Goal: Task Accomplishment & Management: Manage account settings

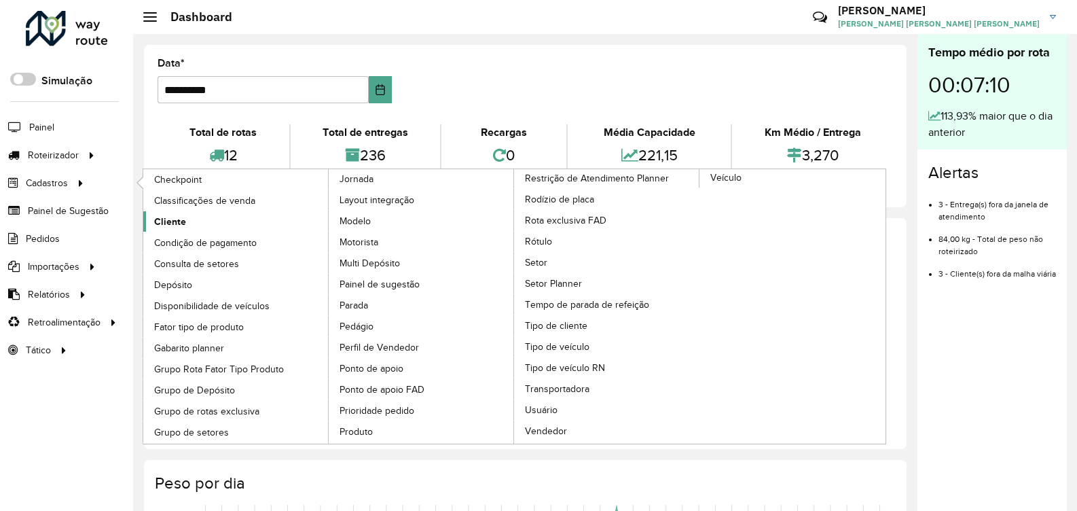
click at [192, 217] on link "Cliente" at bounding box center [236, 221] width 186 height 20
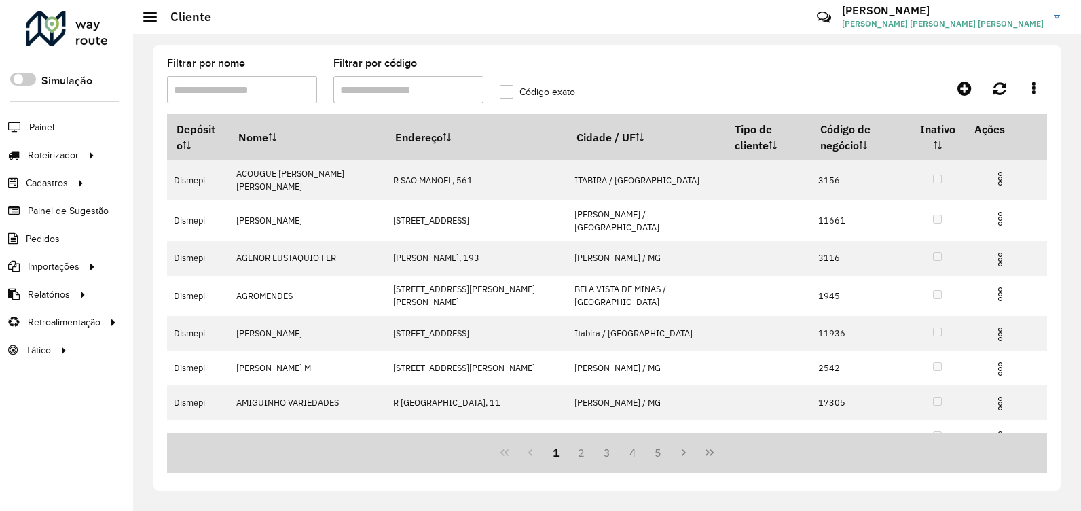
click at [393, 86] on input "Filtrar por código" at bounding box center [408, 89] width 150 height 27
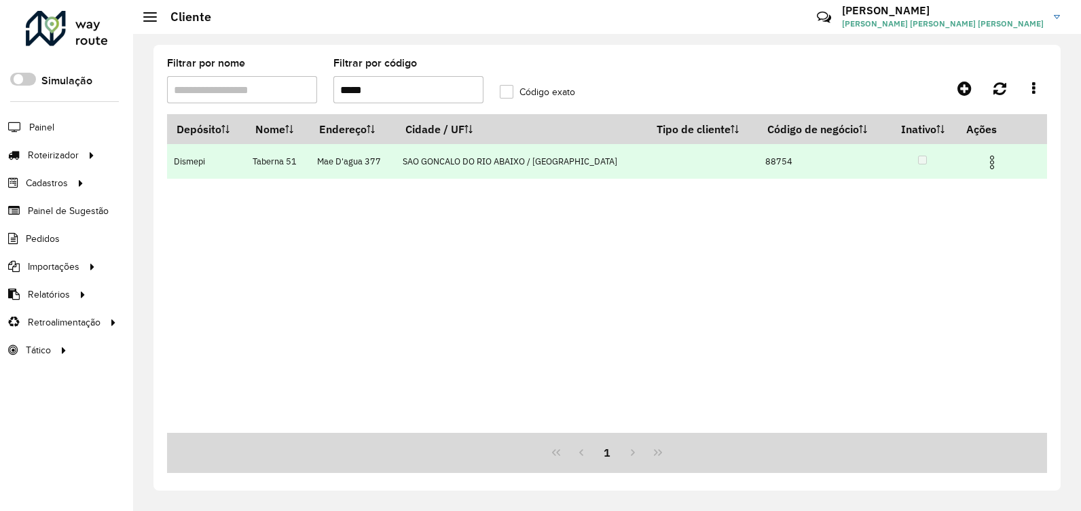
type input "*****"
click at [984, 166] on img at bounding box center [992, 162] width 16 height 16
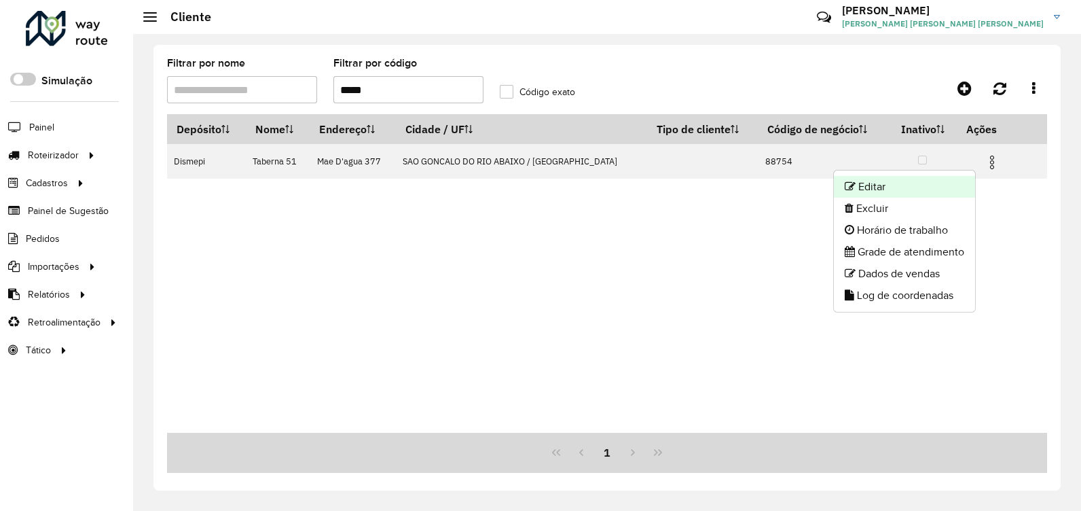
click at [918, 189] on li "Editar" at bounding box center [904, 187] width 141 height 22
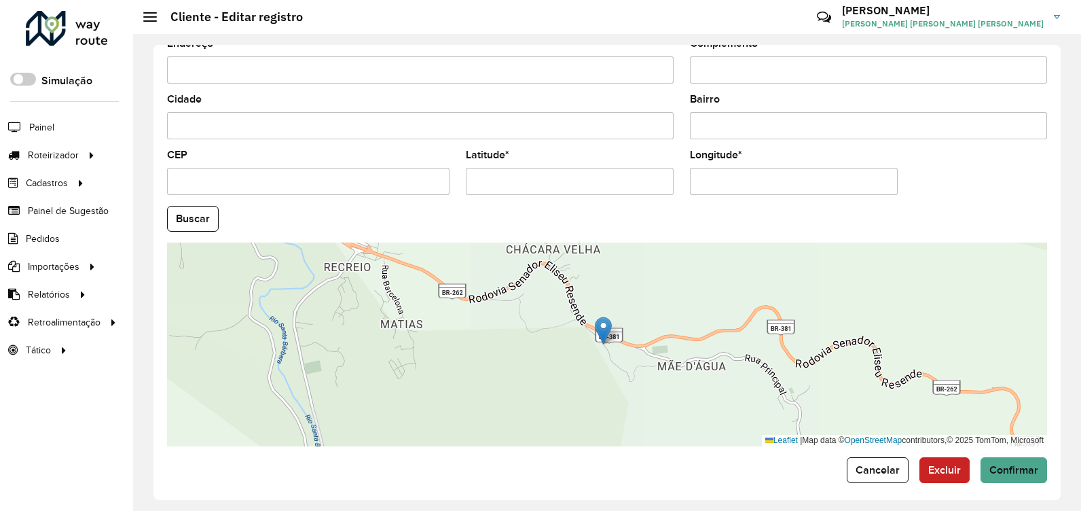
scroll to position [500, 0]
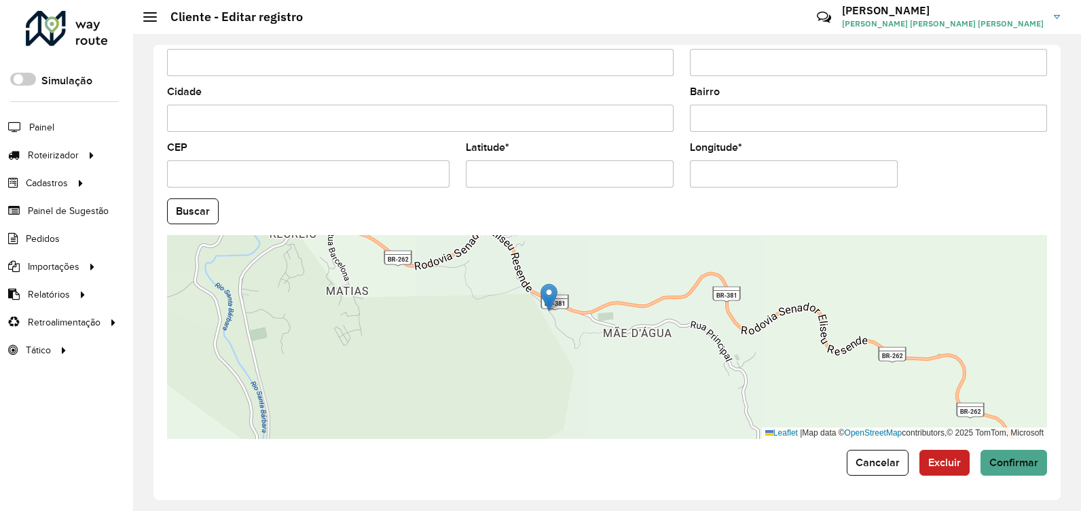
drag, startPoint x: 695, startPoint y: 381, endPoint x: 638, endPoint y: 358, distance: 61.5
click at [641, 357] on div "Leaflet | Map data © OpenStreetMap contributors,© 2025 TomTom, Microsoft" at bounding box center [607, 337] width 880 height 204
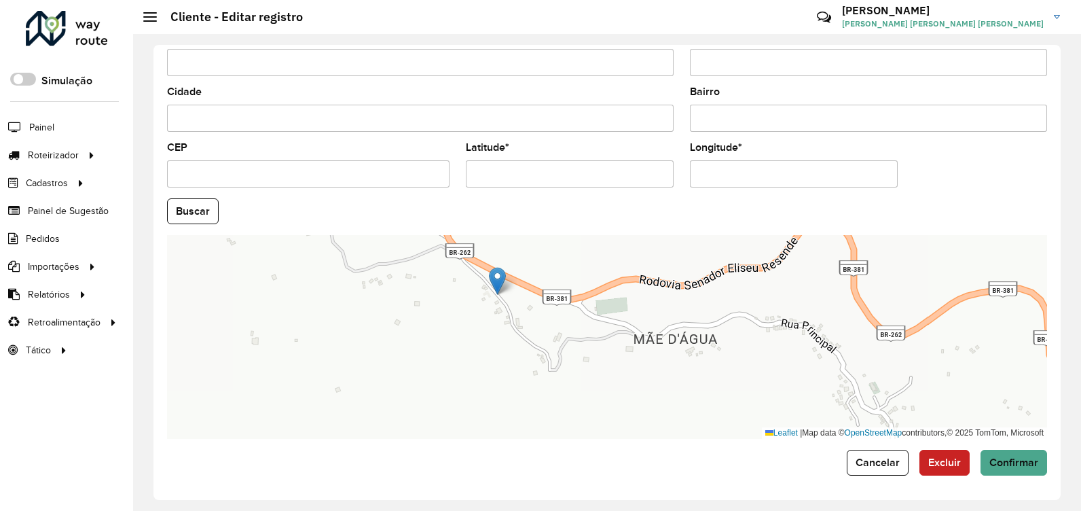
drag, startPoint x: 626, startPoint y: 368, endPoint x: 654, endPoint y: 404, distance: 45.5
click at [654, 404] on div "Leaflet | Map data © OpenStreetMap contributors,© 2025 TomTom, Microsoft" at bounding box center [607, 337] width 880 height 204
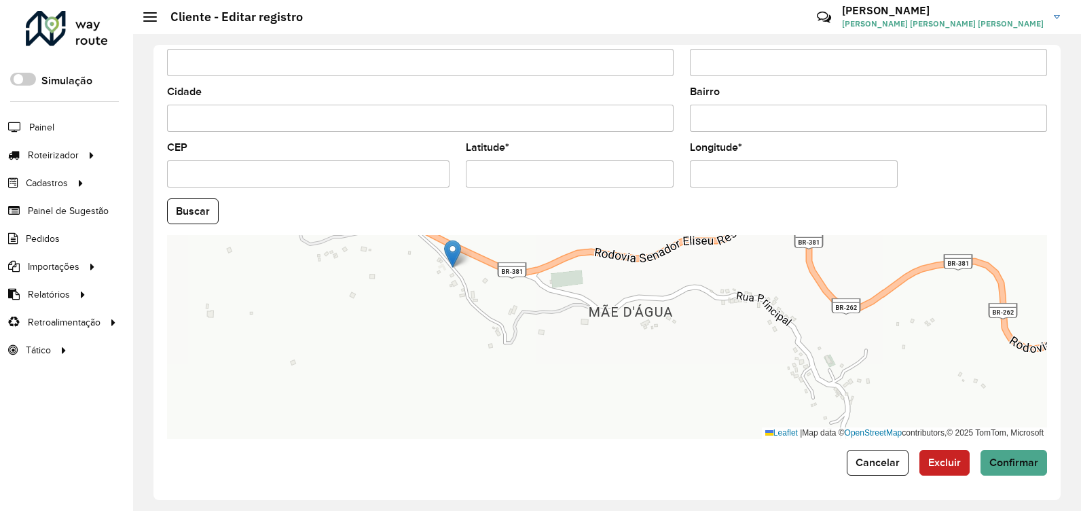
drag, startPoint x: 723, startPoint y: 391, endPoint x: 685, endPoint y: 366, distance: 45.2
click at [687, 368] on div "Leaflet | Map data © OpenStreetMap contributors,© 2025 TomTom, Microsoft" at bounding box center [607, 337] width 880 height 204
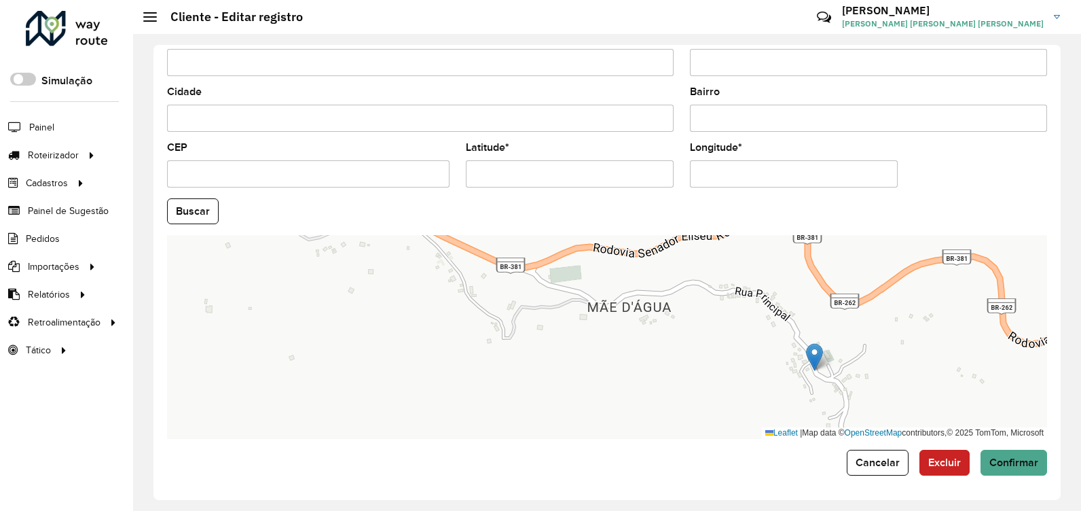
drag, startPoint x: 454, startPoint y: 255, endPoint x: 816, endPoint y: 363, distance: 377.7
click at [816, 363] on img at bounding box center [814, 357] width 17 height 28
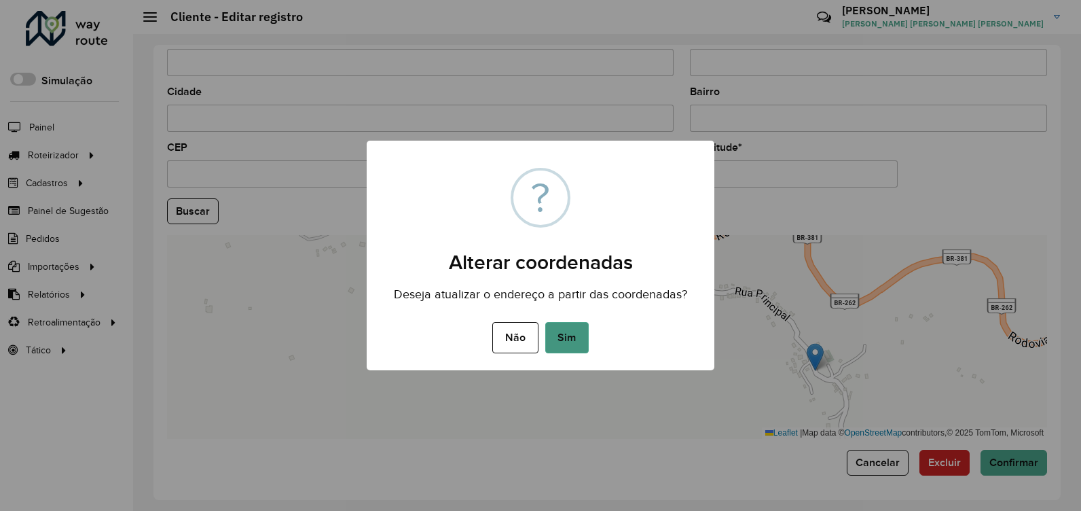
click at [574, 337] on button "Sim" at bounding box center [566, 337] width 43 height 31
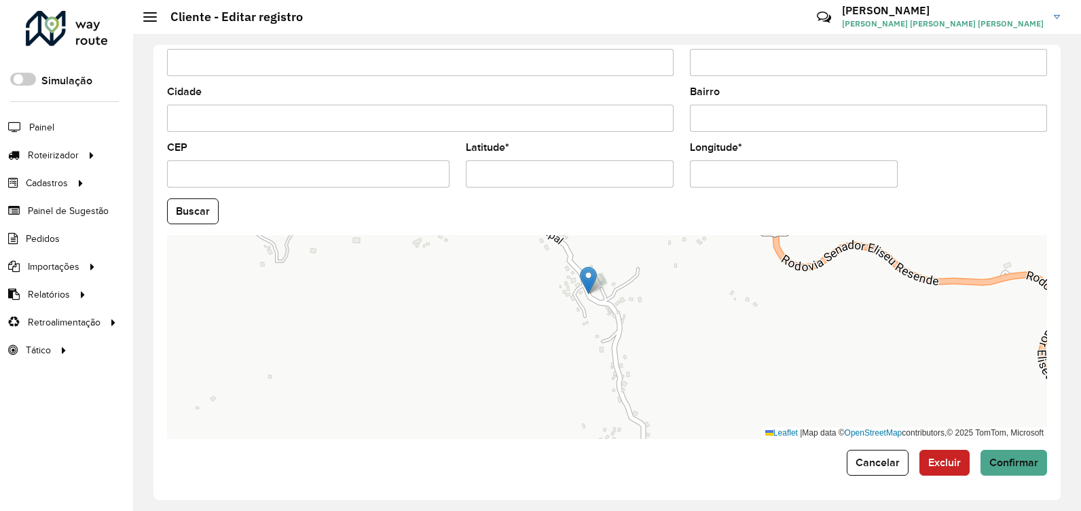
drag, startPoint x: 541, startPoint y: 381, endPoint x: 550, endPoint y: 367, distance: 16.2
click at [550, 367] on div "Leaflet | Map data © OpenStreetMap contributors,© 2025 TomTom, Microsoft" at bounding box center [607, 337] width 880 height 204
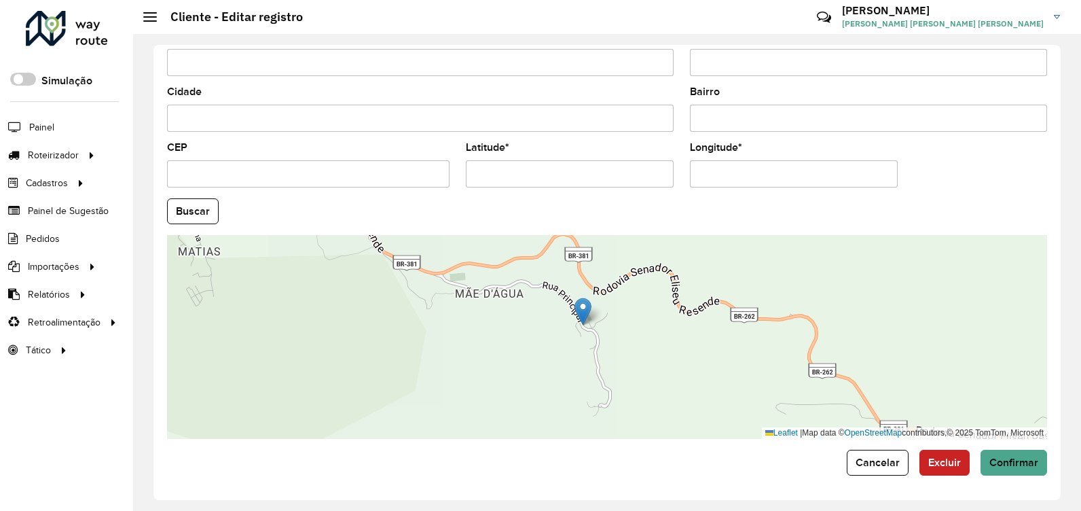
drag, startPoint x: 516, startPoint y: 344, endPoint x: 534, endPoint y: 343, distance: 17.7
click at [532, 344] on div "Leaflet | Map data © OpenStreetMap contributors,© 2025 TomTom, Microsoft" at bounding box center [607, 337] width 880 height 204
drag, startPoint x: 587, startPoint y: 320, endPoint x: 549, endPoint y: 283, distance: 53.3
click at [549, 283] on img at bounding box center [545, 276] width 17 height 28
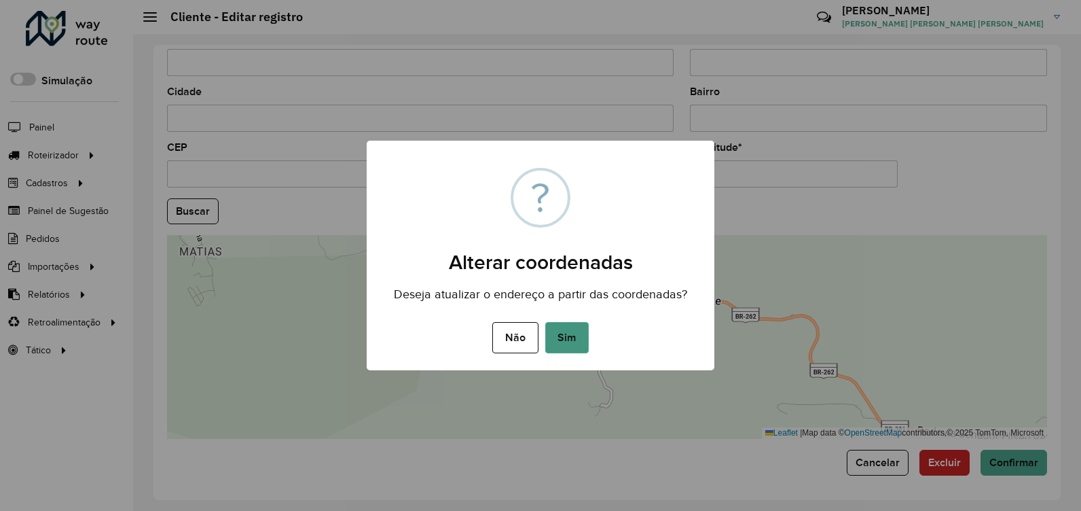
click at [567, 333] on button "Sim" at bounding box center [566, 337] width 43 height 31
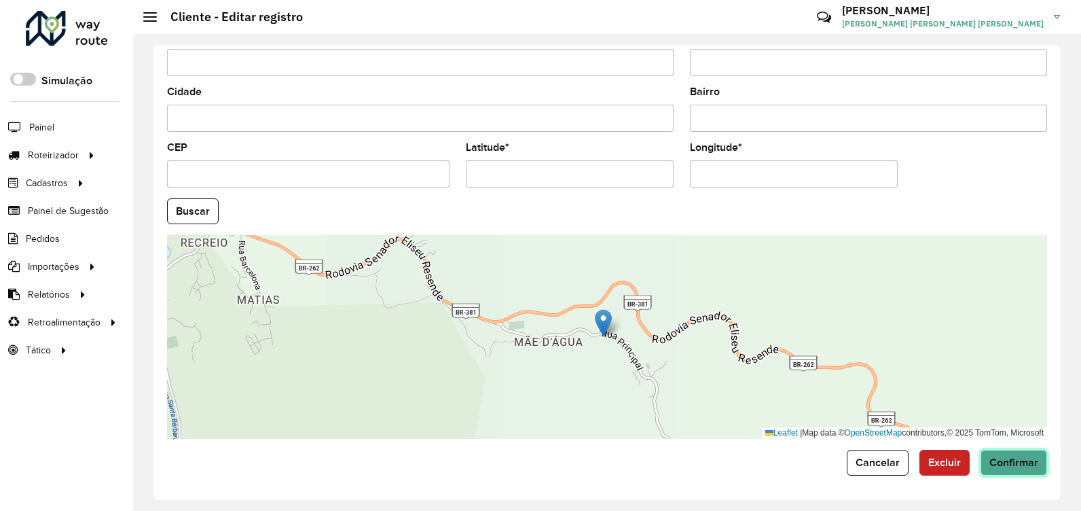
click at [1018, 465] on span "Confirmar" at bounding box center [1014, 462] width 49 height 12
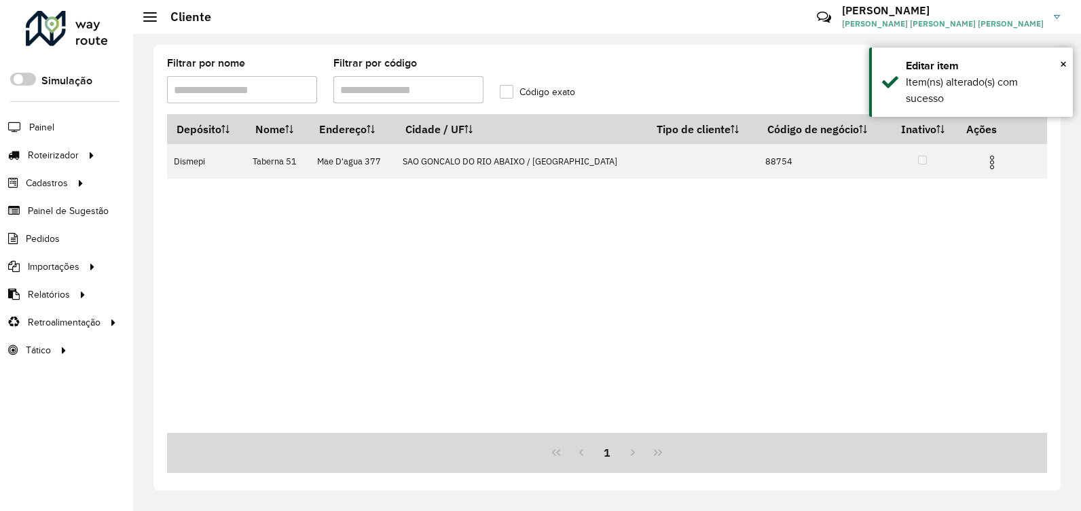
click at [384, 89] on input "Filtrar por código" at bounding box center [408, 89] width 150 height 27
click at [384, 88] on input "Filtrar por código" at bounding box center [408, 89] width 150 height 27
type input "*****"
